Goal: Information Seeking & Learning: Learn about a topic

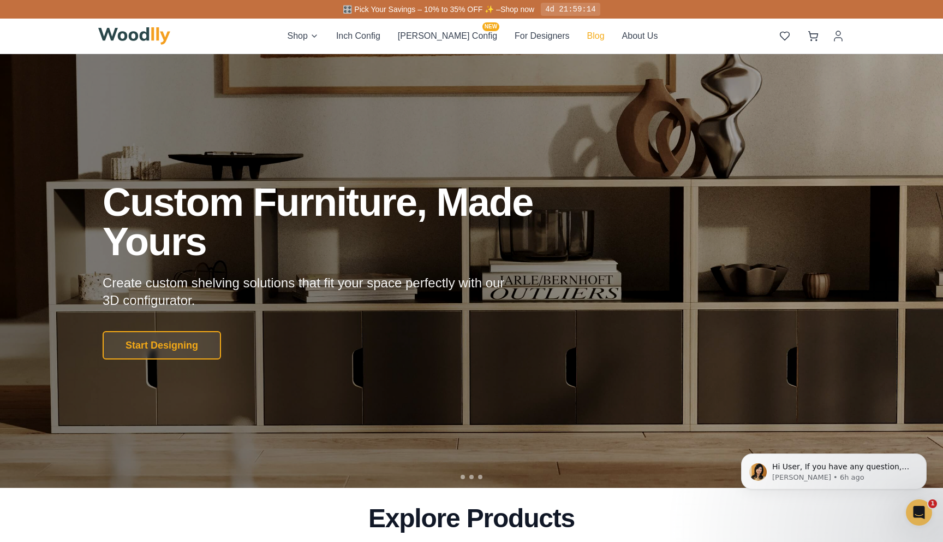
click at [587, 33] on button "Blog" at bounding box center [595, 36] width 17 height 14
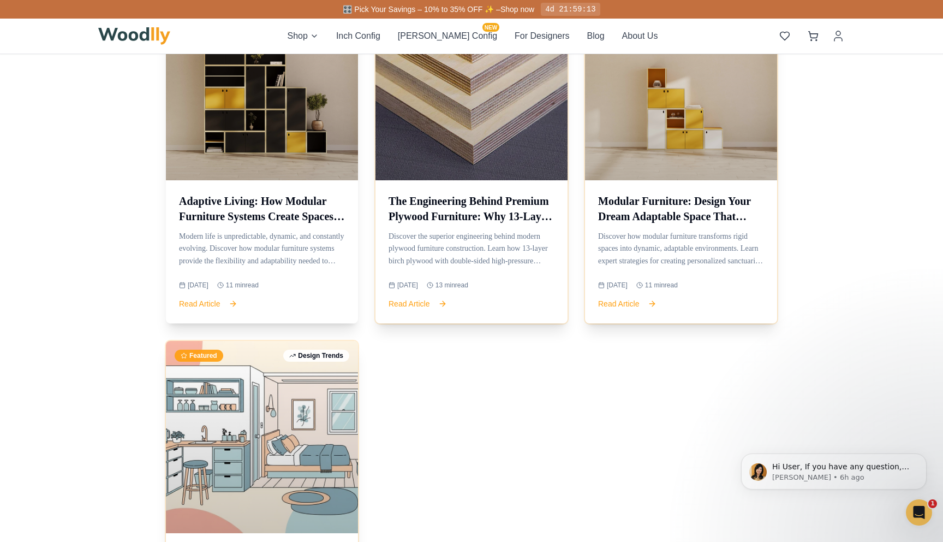
scroll to position [1300, 0]
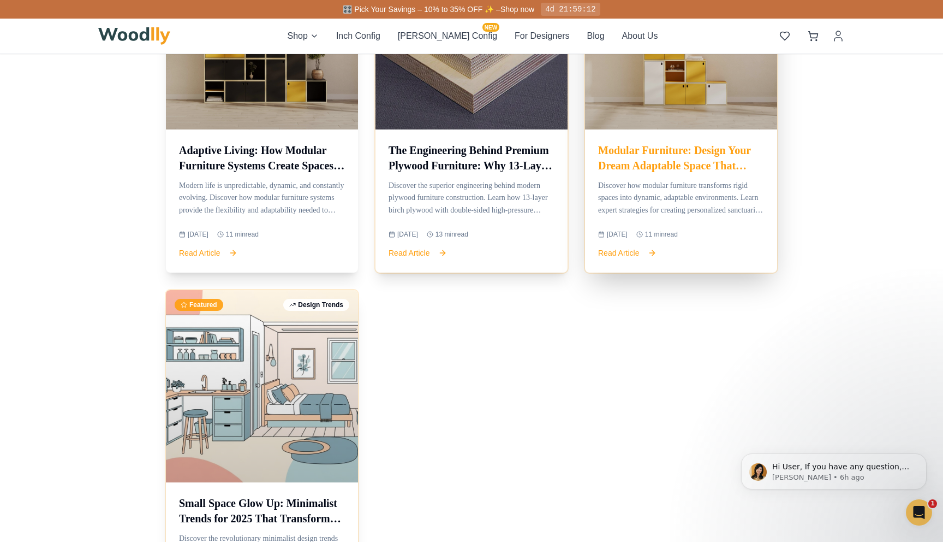
click at [665, 142] on h3 "Modular Furniture: Design Your Dream Adaptable Space That Evolves With Your Life" at bounding box center [681, 157] width 166 height 31
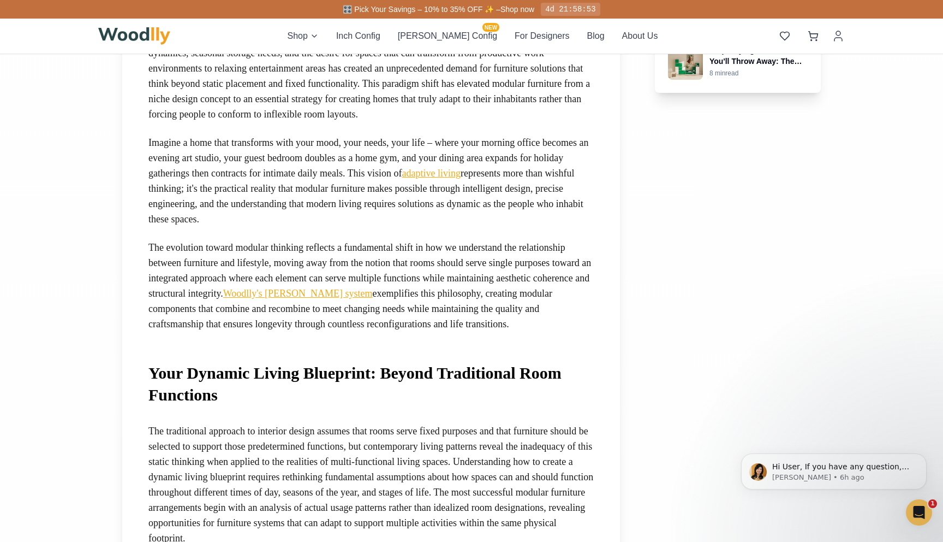
scroll to position [253, 0]
